Goal: Task Accomplishment & Management: Complete application form

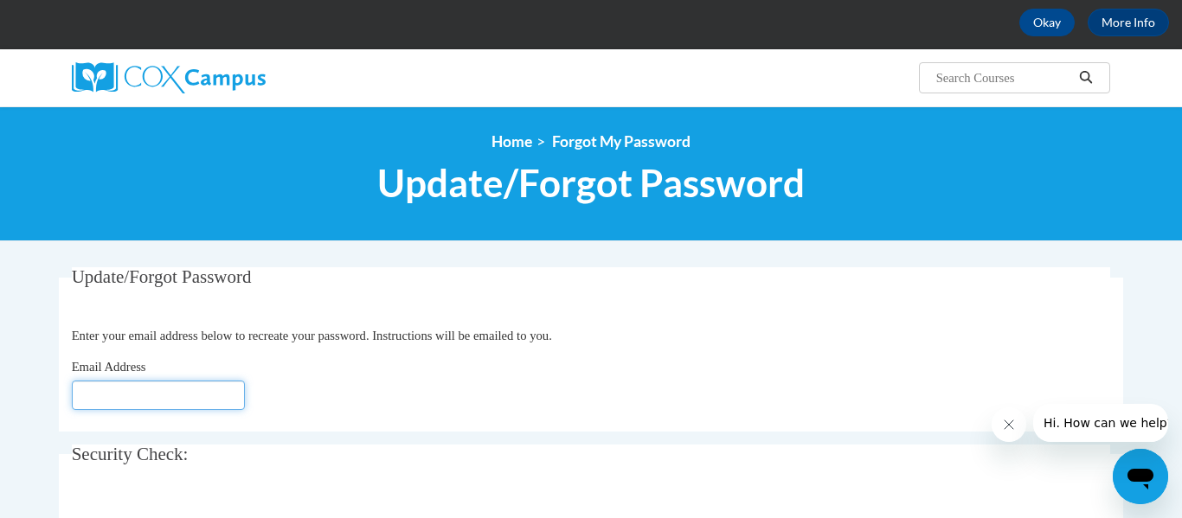
click at [80, 395] on input "Email Address" at bounding box center [158, 395] width 173 height 29
type input "lideruiter@npsd.k12.wi.us"
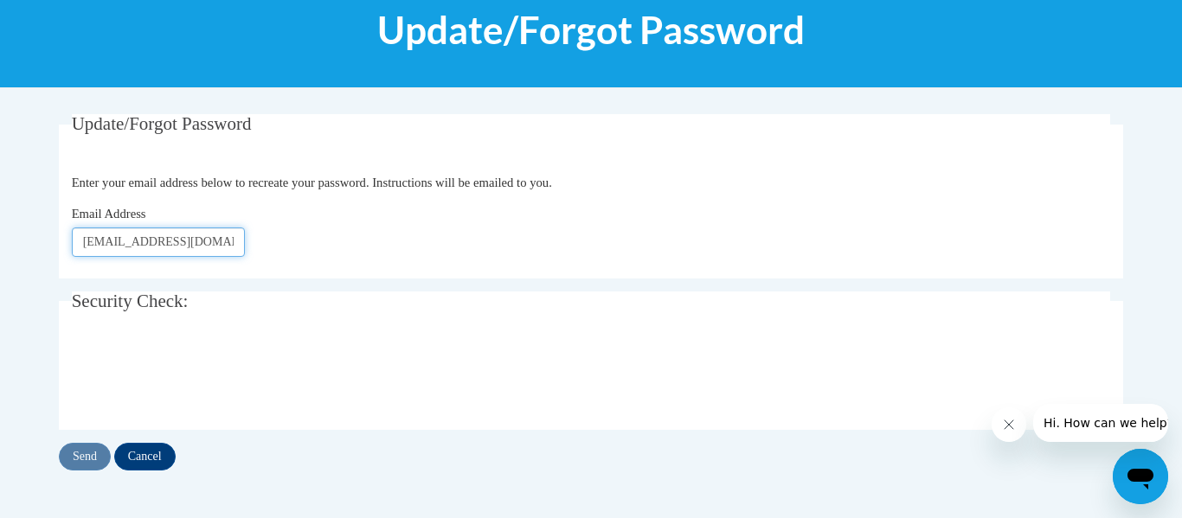
scroll to position [232, 0]
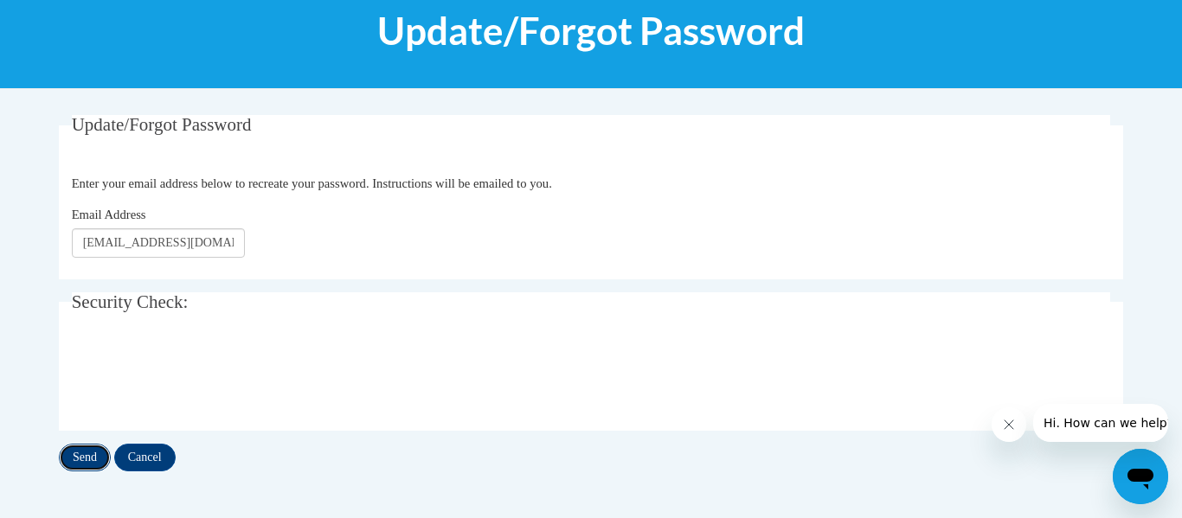
click at [87, 452] on input "Send" at bounding box center [85, 458] width 52 height 28
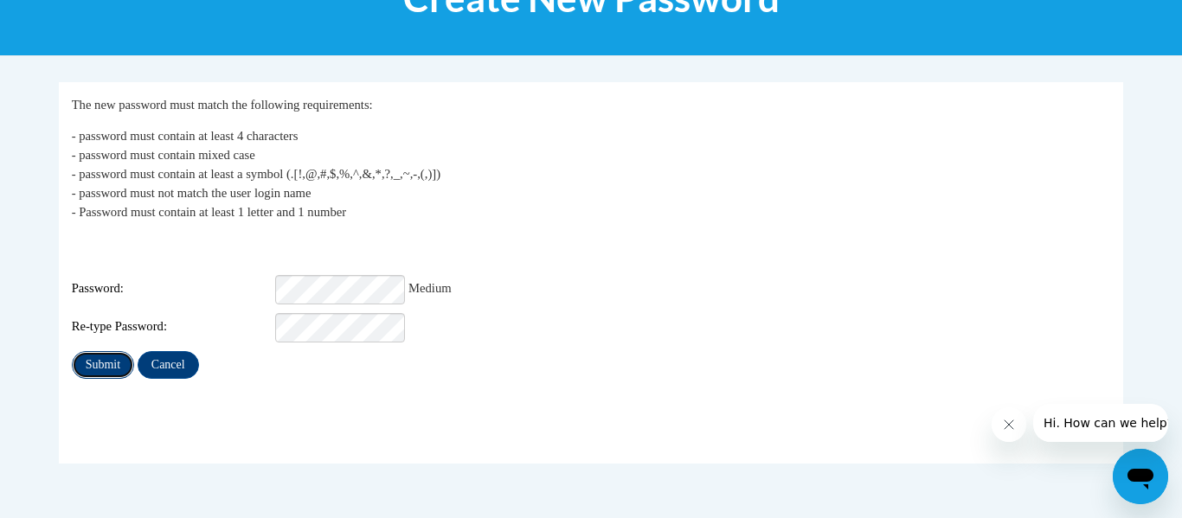
click at [83, 354] on input "Submit" at bounding box center [103, 365] width 62 height 28
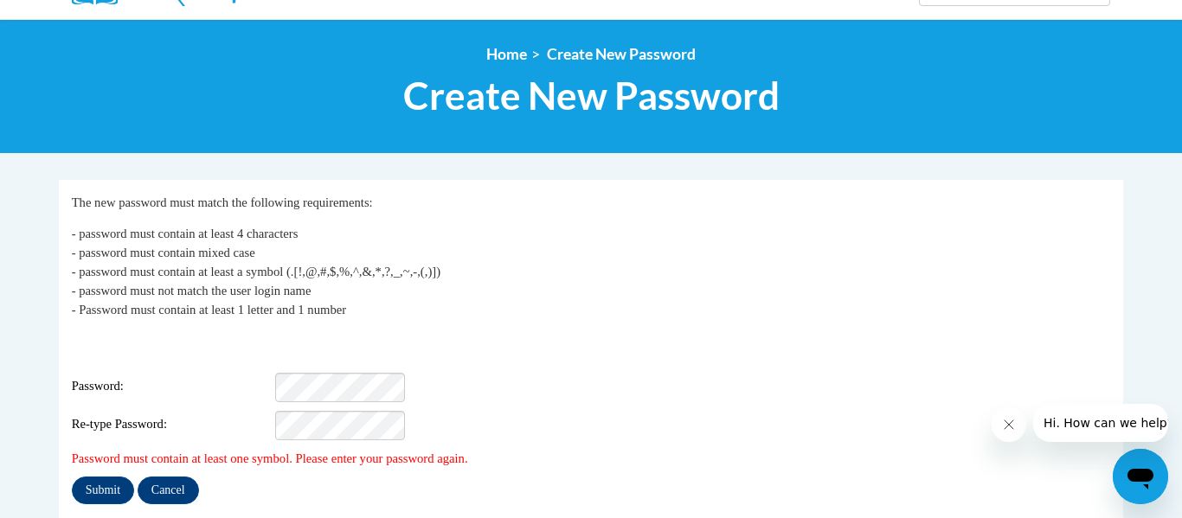
scroll to position [181, 0]
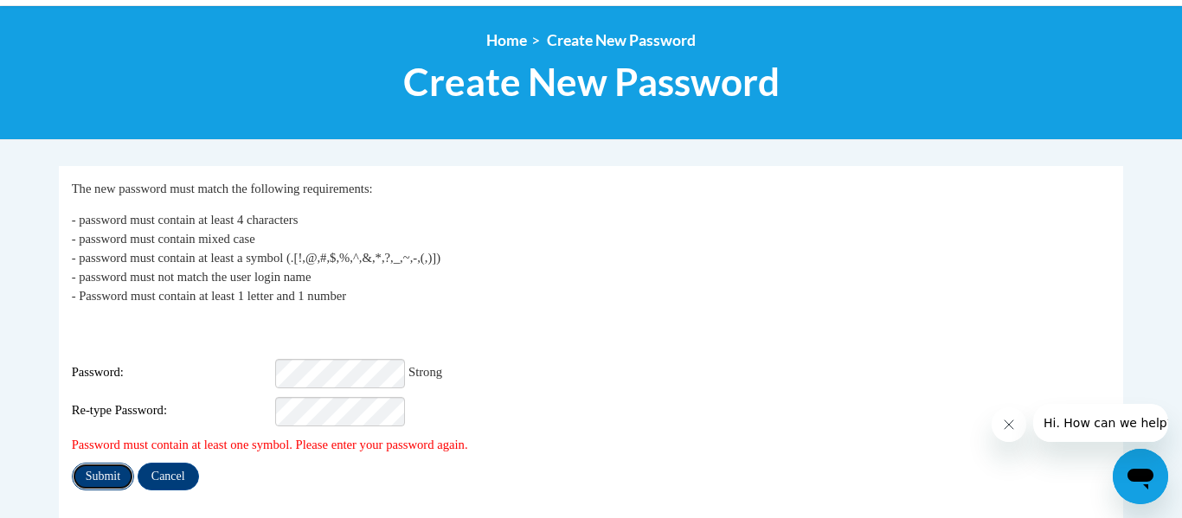
click at [102, 463] on input "Submit" at bounding box center [103, 477] width 62 height 28
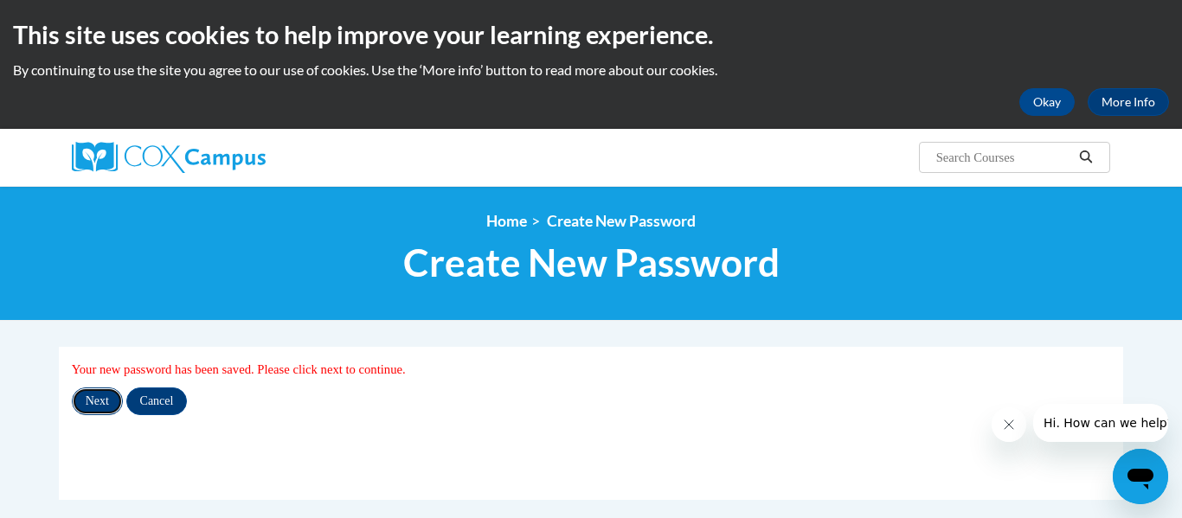
click at [101, 405] on input "Next" at bounding box center [97, 402] width 51 height 28
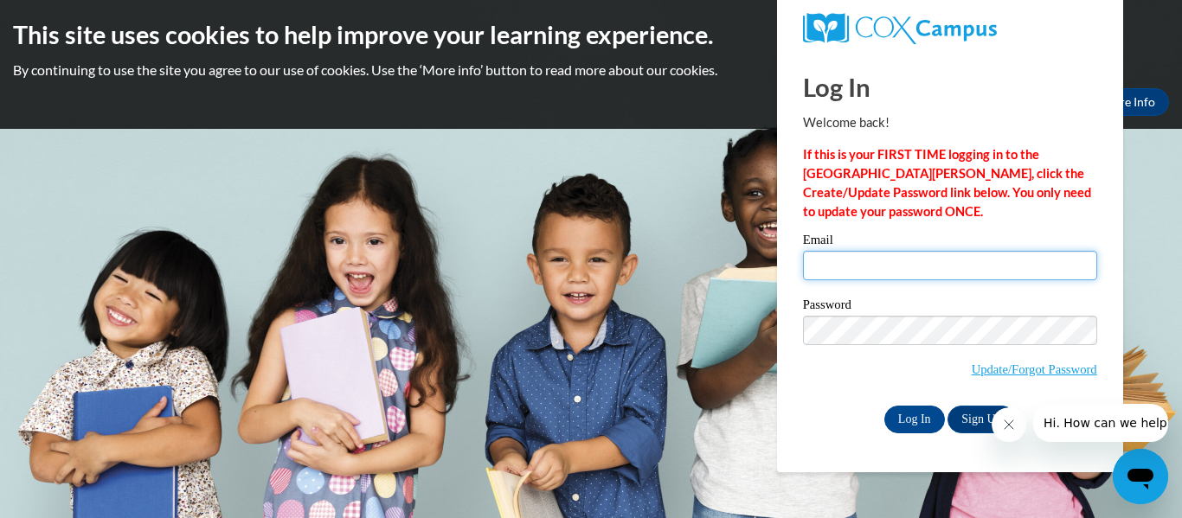
click at [832, 266] on input "Email" at bounding box center [950, 265] width 294 height 29
type input "lideruiter@npsd.k12.wi.us"
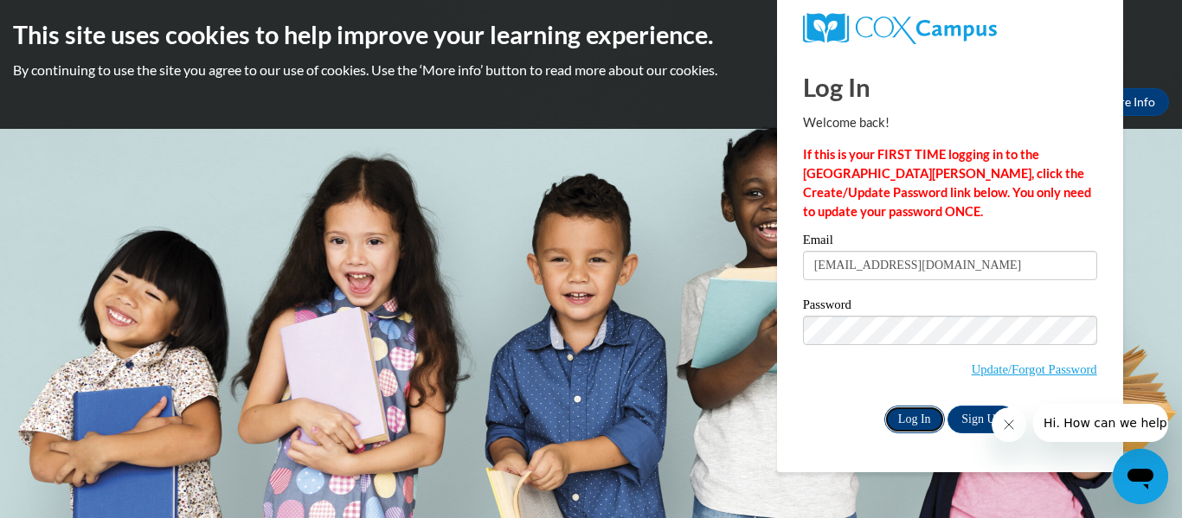
click at [907, 418] on input "Log In" at bounding box center [914, 420] width 61 height 28
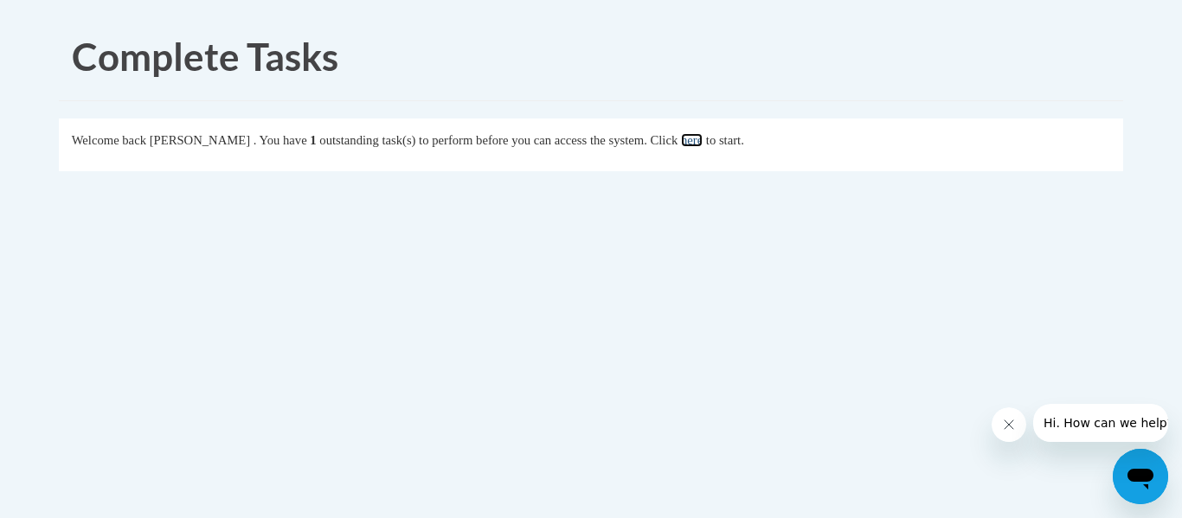
click at [703, 143] on link "here" at bounding box center [692, 140] width 22 height 14
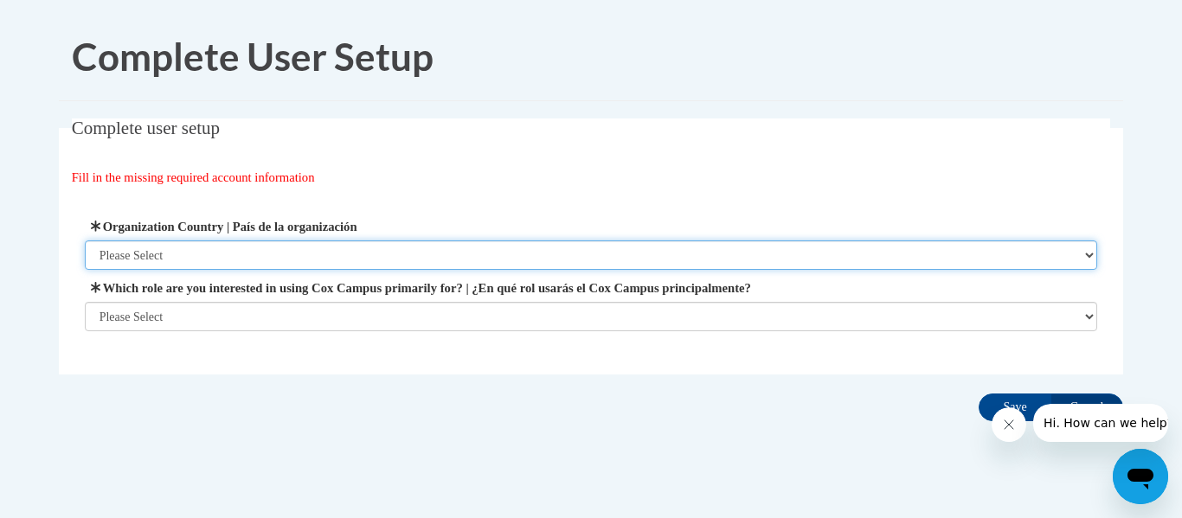
click at [1087, 255] on select "Please Select [GEOGRAPHIC_DATA] | [GEOGRAPHIC_DATA] Outside of [GEOGRAPHIC_DATA…" at bounding box center [591, 255] width 1013 height 29
select select "ad49bcad-a171-4b2e-b99c-48b446064914"
click at [85, 241] on select "Please Select [GEOGRAPHIC_DATA] | [GEOGRAPHIC_DATA] Outside of [GEOGRAPHIC_DATA…" at bounding box center [591, 255] width 1013 height 29
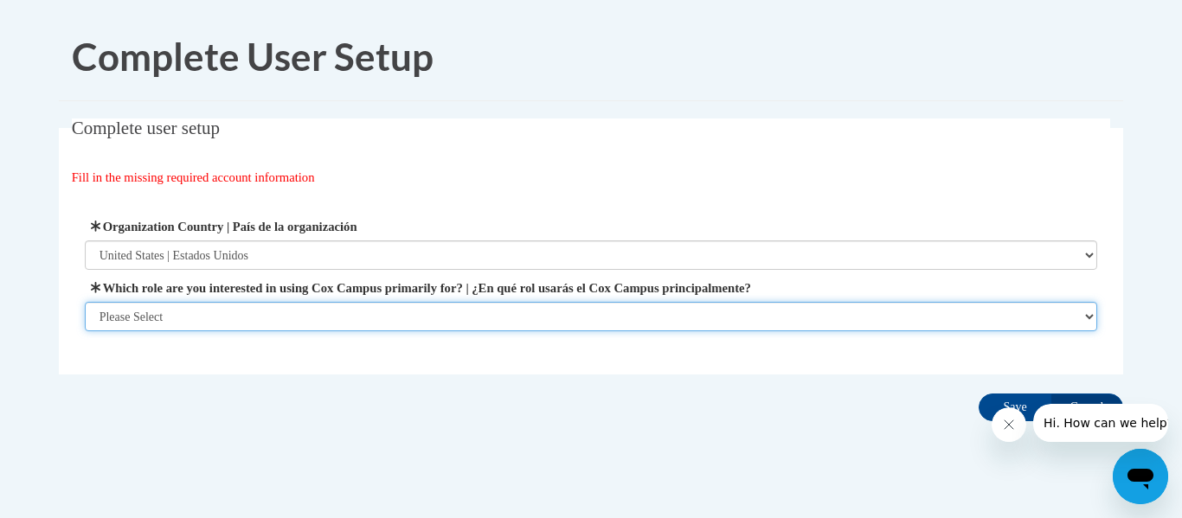
click at [1090, 317] on select "Please Select College/University | Colegio/Universidad Community/Nonprofit Part…" at bounding box center [591, 316] width 1013 height 29
select select "fbf2d438-af2f-41f8-98f1-81c410e29de3"
click at [85, 331] on select "Please Select College/University | Colegio/Universidad Community/Nonprofit Part…" at bounding box center [591, 316] width 1013 height 29
